Goal: Task Accomplishment & Management: Use online tool/utility

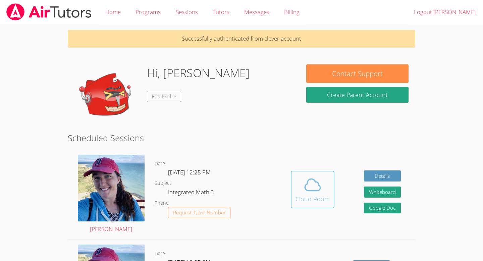
click at [327, 189] on span at bounding box center [313, 185] width 34 height 19
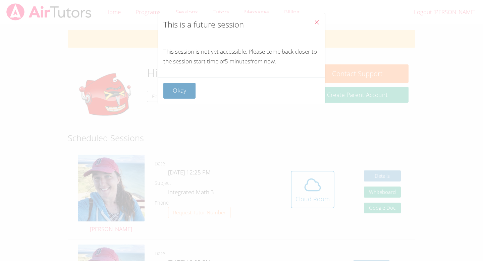
click at [170, 90] on button "Okay" at bounding box center [180, 91] width 32 height 16
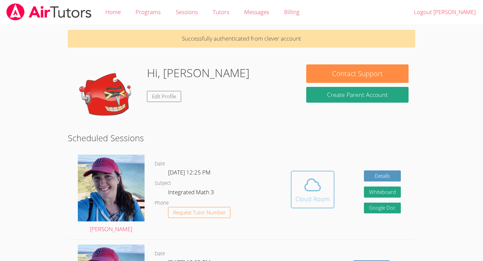
click at [309, 181] on icon at bounding box center [313, 185] width 19 height 19
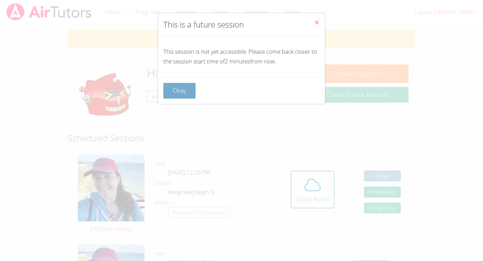
click at [180, 92] on button "Okay" at bounding box center [180, 91] width 32 height 16
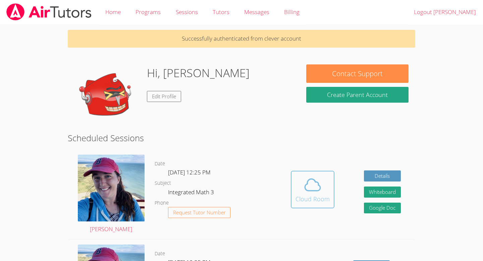
click at [311, 184] on icon at bounding box center [313, 185] width 19 height 19
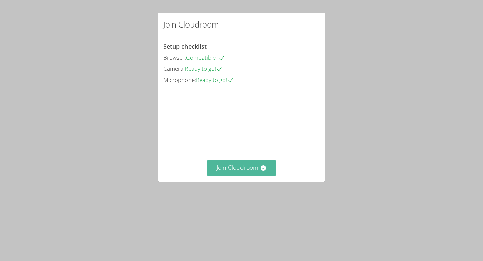
click at [244, 176] on button "Join Cloudroom" at bounding box center [241, 168] width 69 height 16
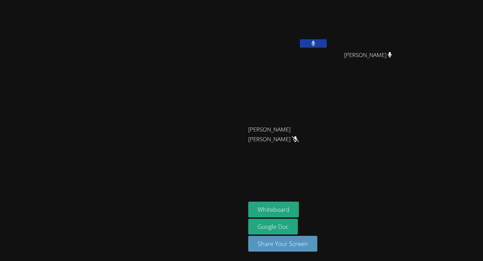
click at [316, 45] on icon at bounding box center [314, 44] width 4 height 6
click at [317, 42] on icon at bounding box center [313, 44] width 7 height 6
click at [316, 44] on icon at bounding box center [314, 44] width 4 height 6
click at [327, 42] on button at bounding box center [313, 43] width 27 height 8
click at [316, 43] on icon at bounding box center [314, 44] width 4 height 6
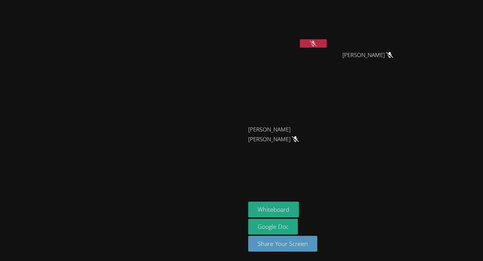
click at [317, 45] on icon at bounding box center [313, 44] width 7 height 6
click at [316, 43] on icon at bounding box center [314, 44] width 4 height 6
click at [317, 43] on icon at bounding box center [313, 44] width 7 height 6
click at [327, 40] on button at bounding box center [313, 43] width 27 height 8
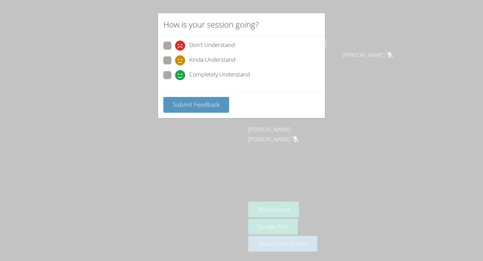
click at [199, 75] on span "Completely Understand" at bounding box center [219, 75] width 61 height 10
click at [181, 75] on input "Completely Understand" at bounding box center [178, 74] width 6 height 6
radio input "true"
click at [194, 103] on span "Submit Feedback" at bounding box center [196, 104] width 47 height 8
